Goal: Task Accomplishment & Management: Use online tool/utility

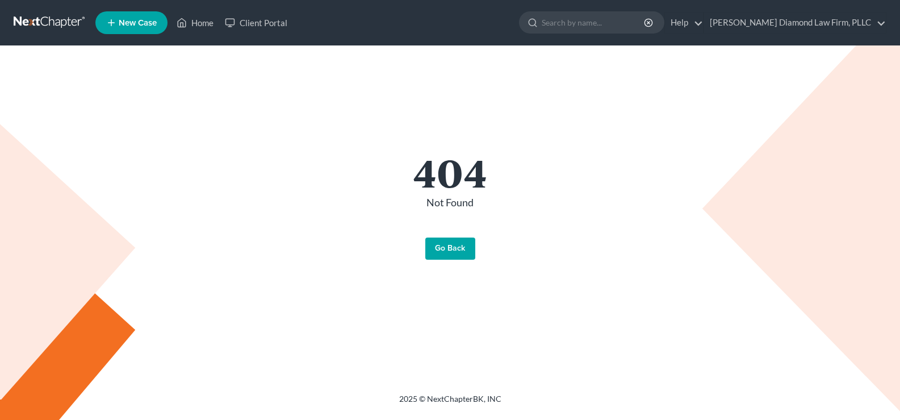
click at [447, 247] on link "Go Back" at bounding box center [450, 248] width 50 height 23
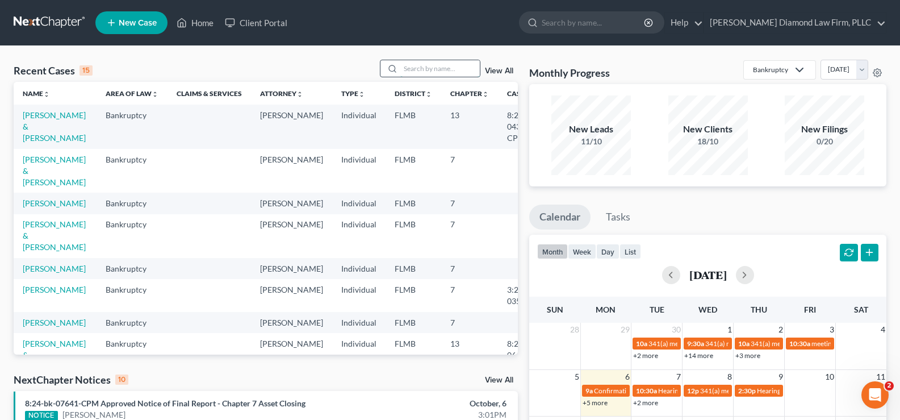
click at [431, 68] on input "search" at bounding box center [439, 68] width 79 height 16
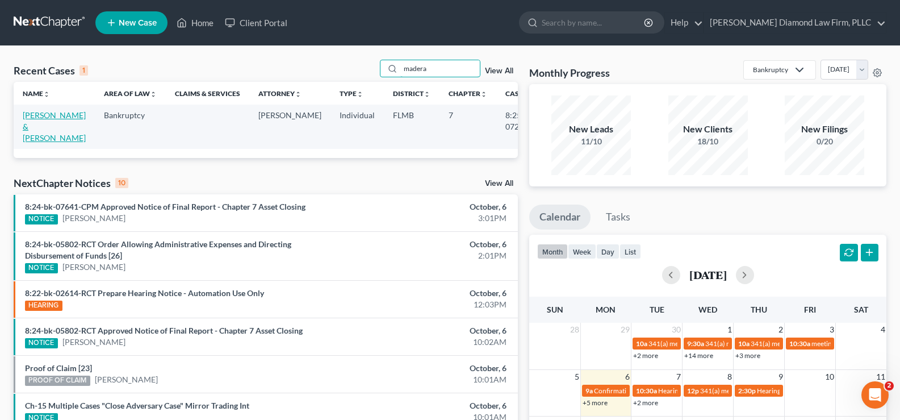
type input "madera"
click at [41, 133] on link "Madera, Wilmer & Kathleen" at bounding box center [54, 126] width 63 height 32
select select "5"
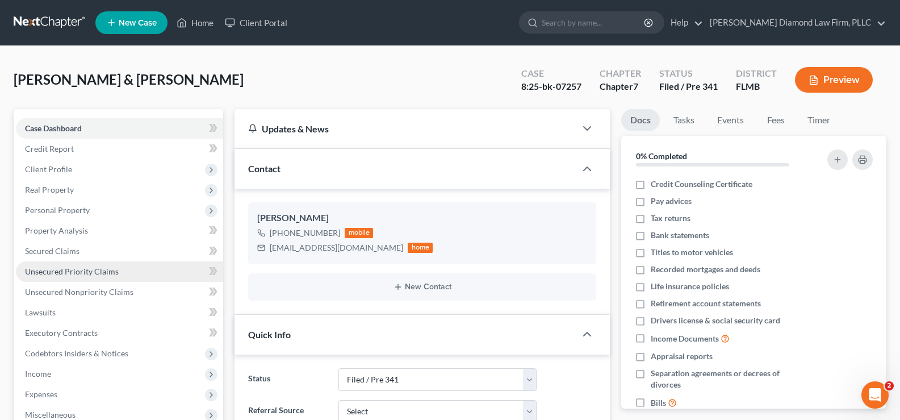
click at [90, 277] on link "Unsecured Priority Claims" at bounding box center [119, 271] width 207 height 20
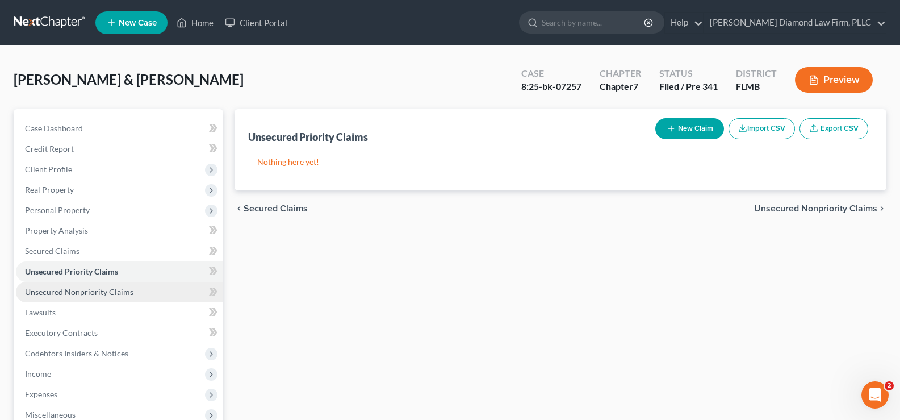
click at [95, 292] on span "Unsecured Nonpriority Claims" at bounding box center [79, 292] width 108 height 10
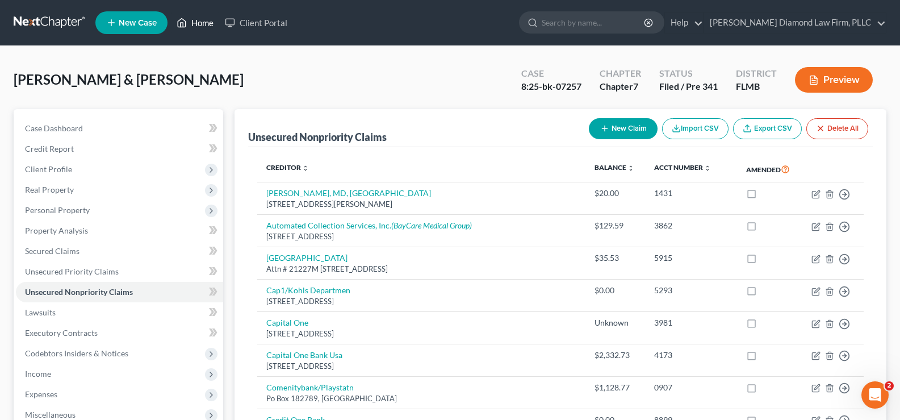
click at [200, 20] on link "Home" at bounding box center [195, 22] width 48 height 20
